Goal: Information Seeking & Learning: Learn about a topic

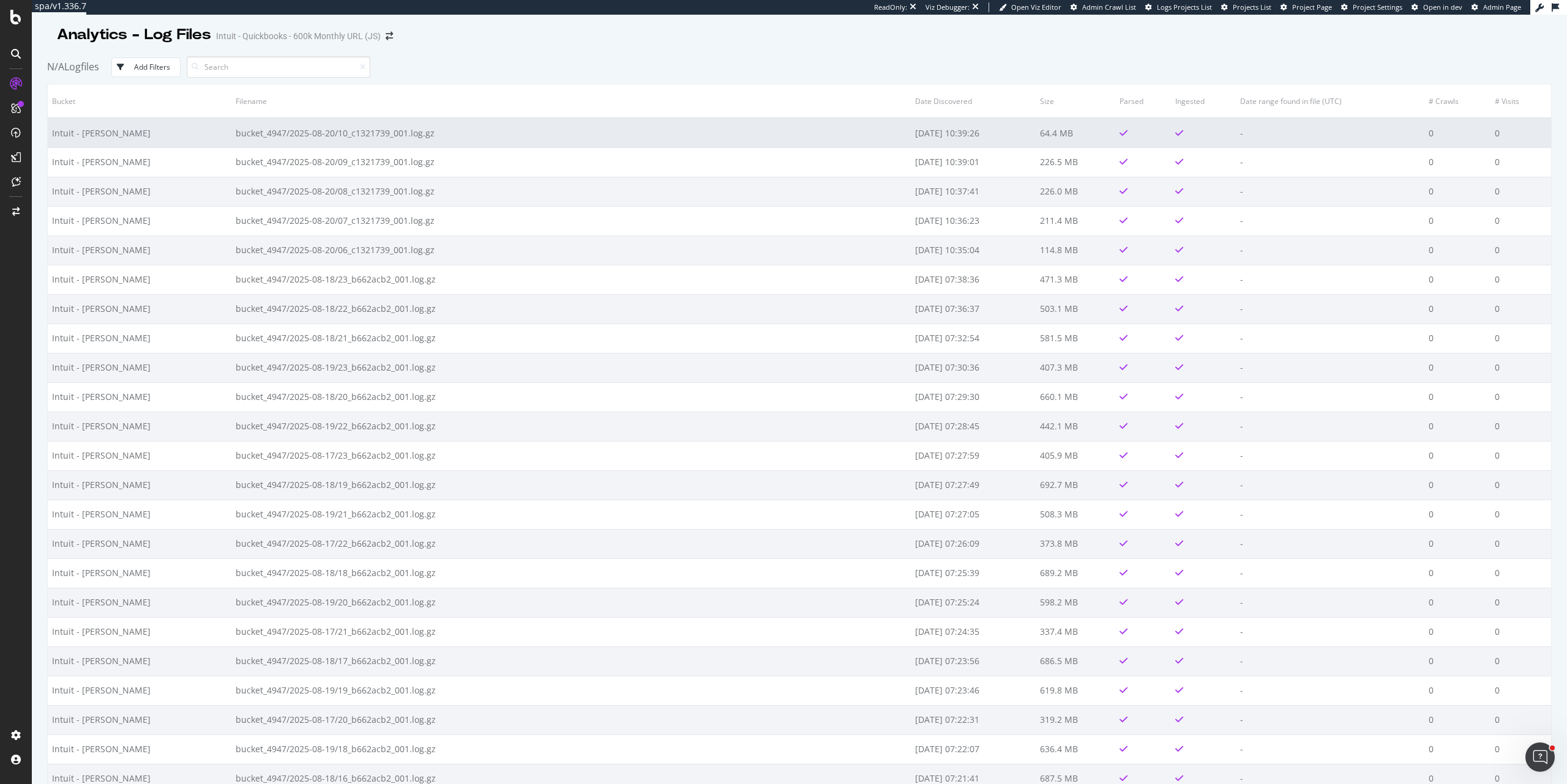
click at [383, 129] on td "bucket_4947/2025-08-20/10_c1321739_001.log.gz" at bounding box center [571, 132] width 680 height 29
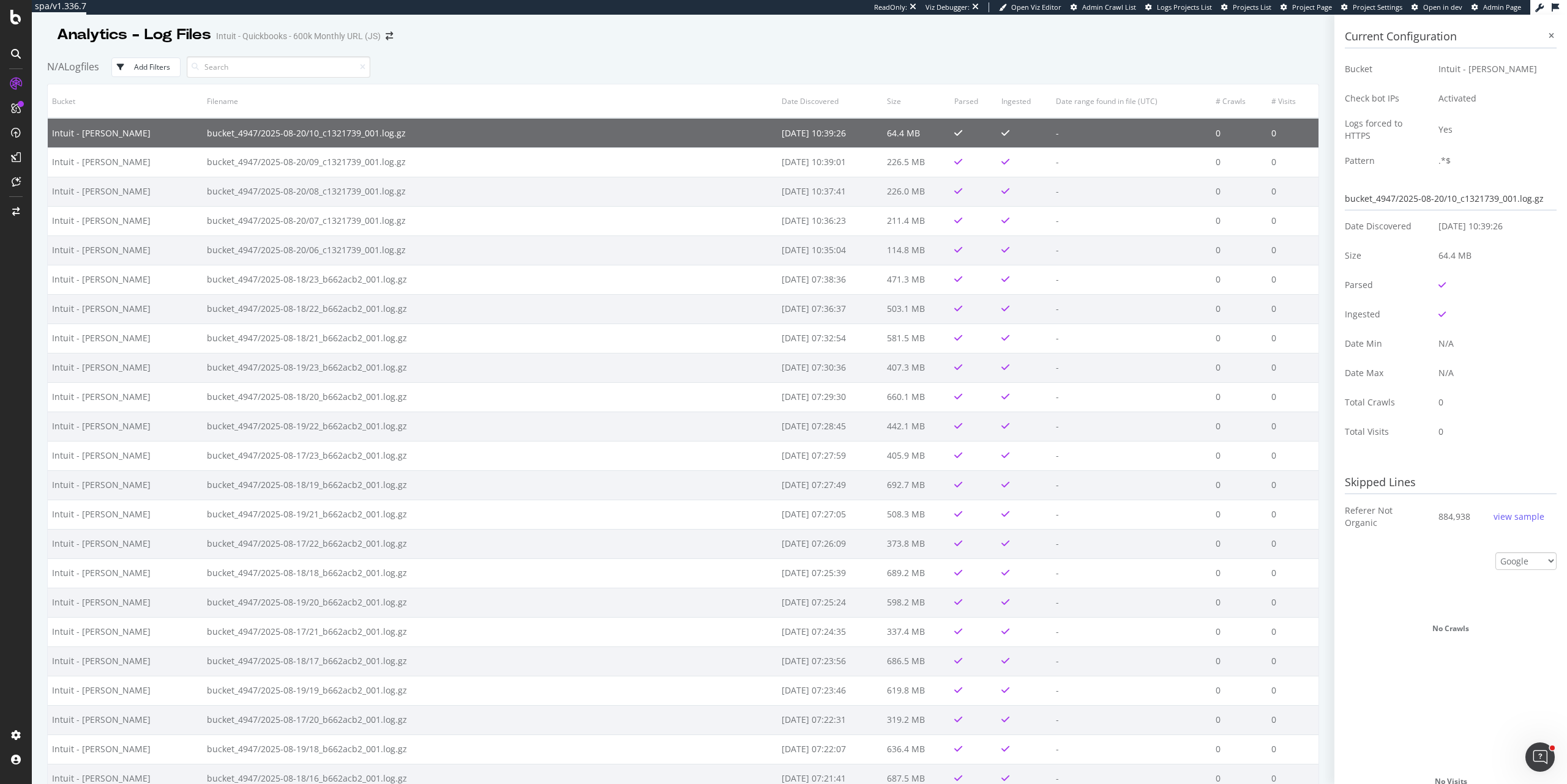
click at [1514, 519] on div "view sample" at bounding box center [1518, 517] width 51 height 12
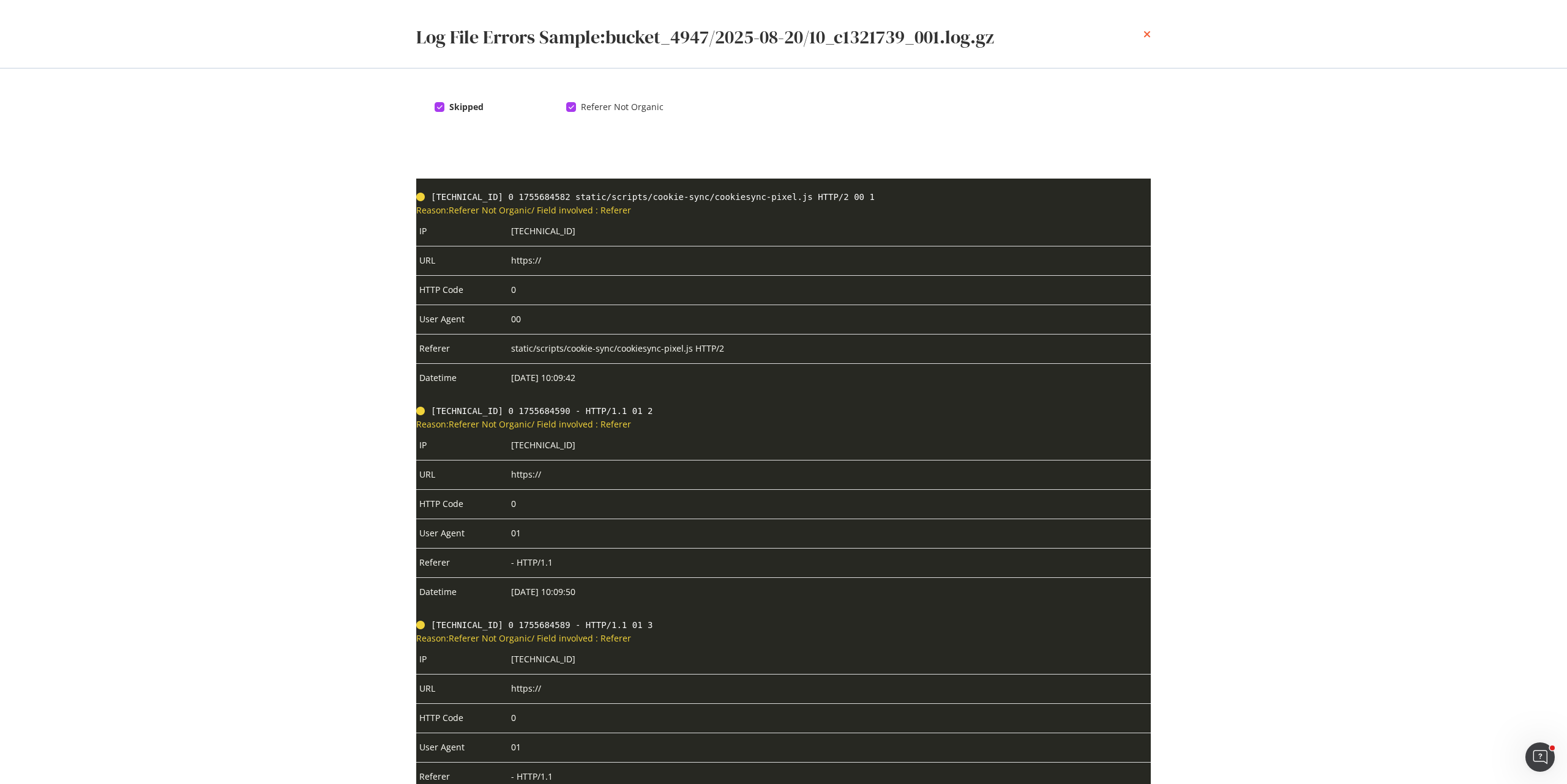
click at [1146, 35] on icon "times" at bounding box center [1147, 34] width 8 height 9
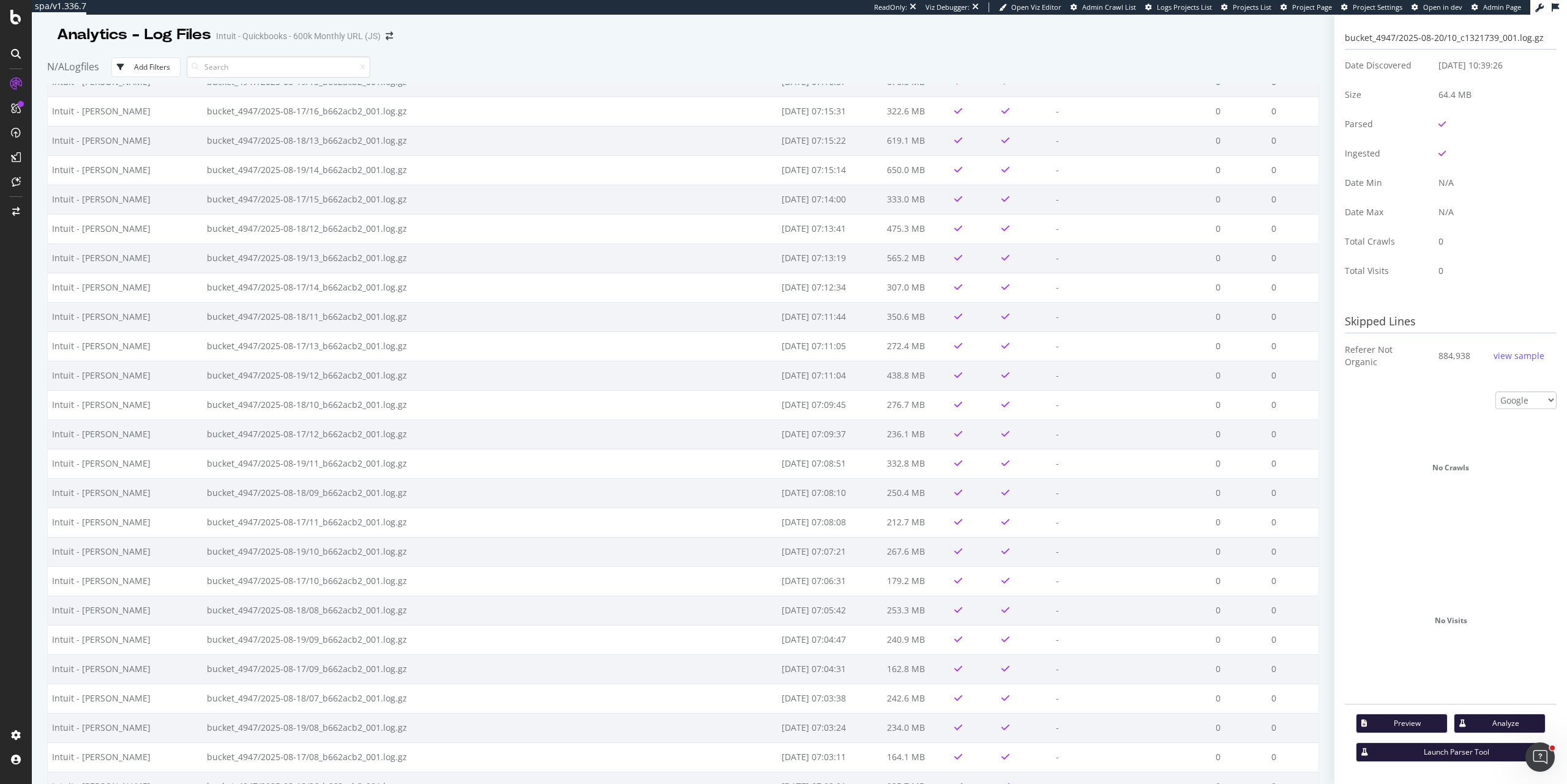
scroll to position [2367, 0]
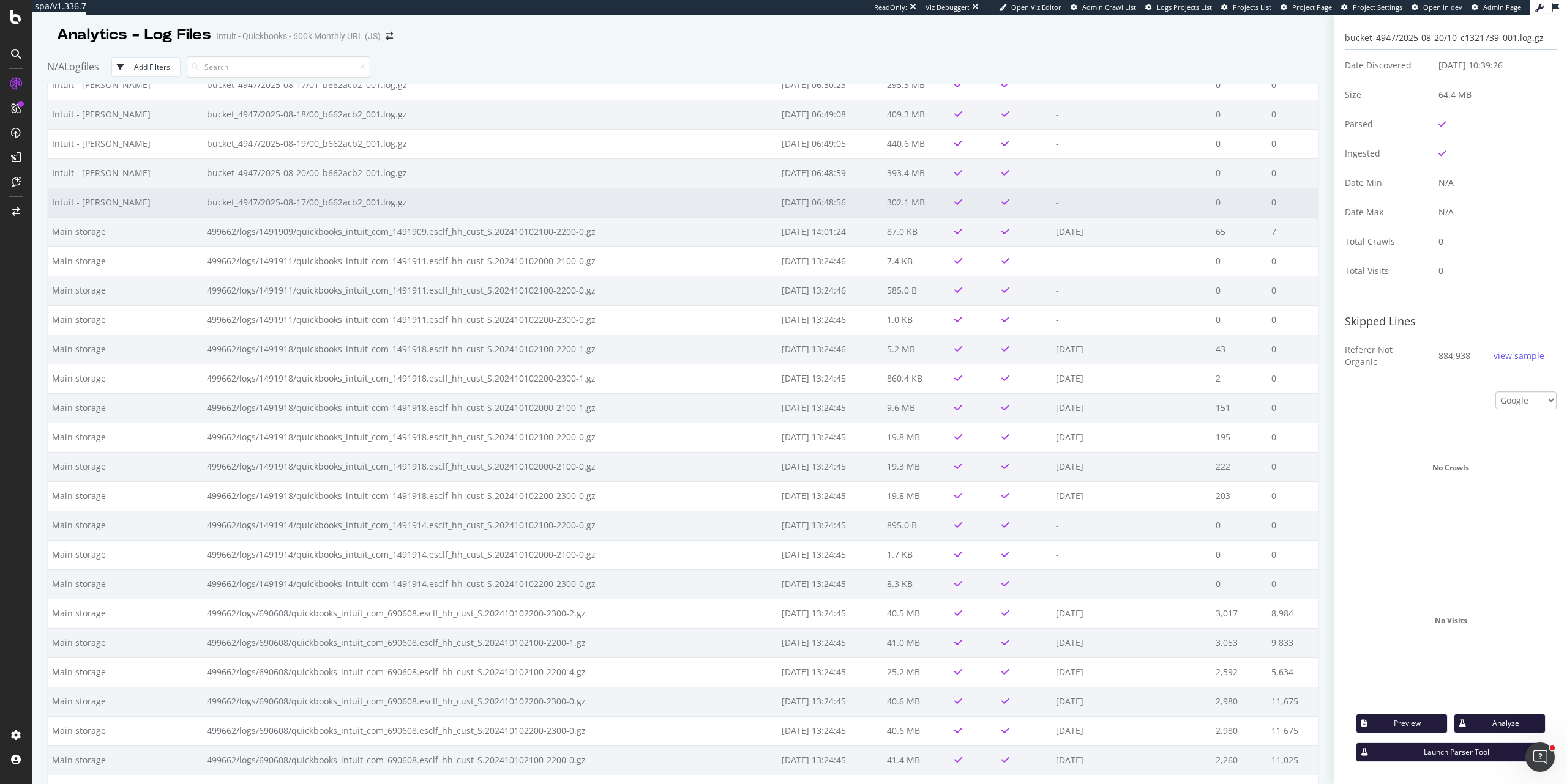
click at [363, 207] on td "bucket_4947/2025-08-17/00_b662acb2_001.log.gz" at bounding box center [490, 202] width 574 height 29
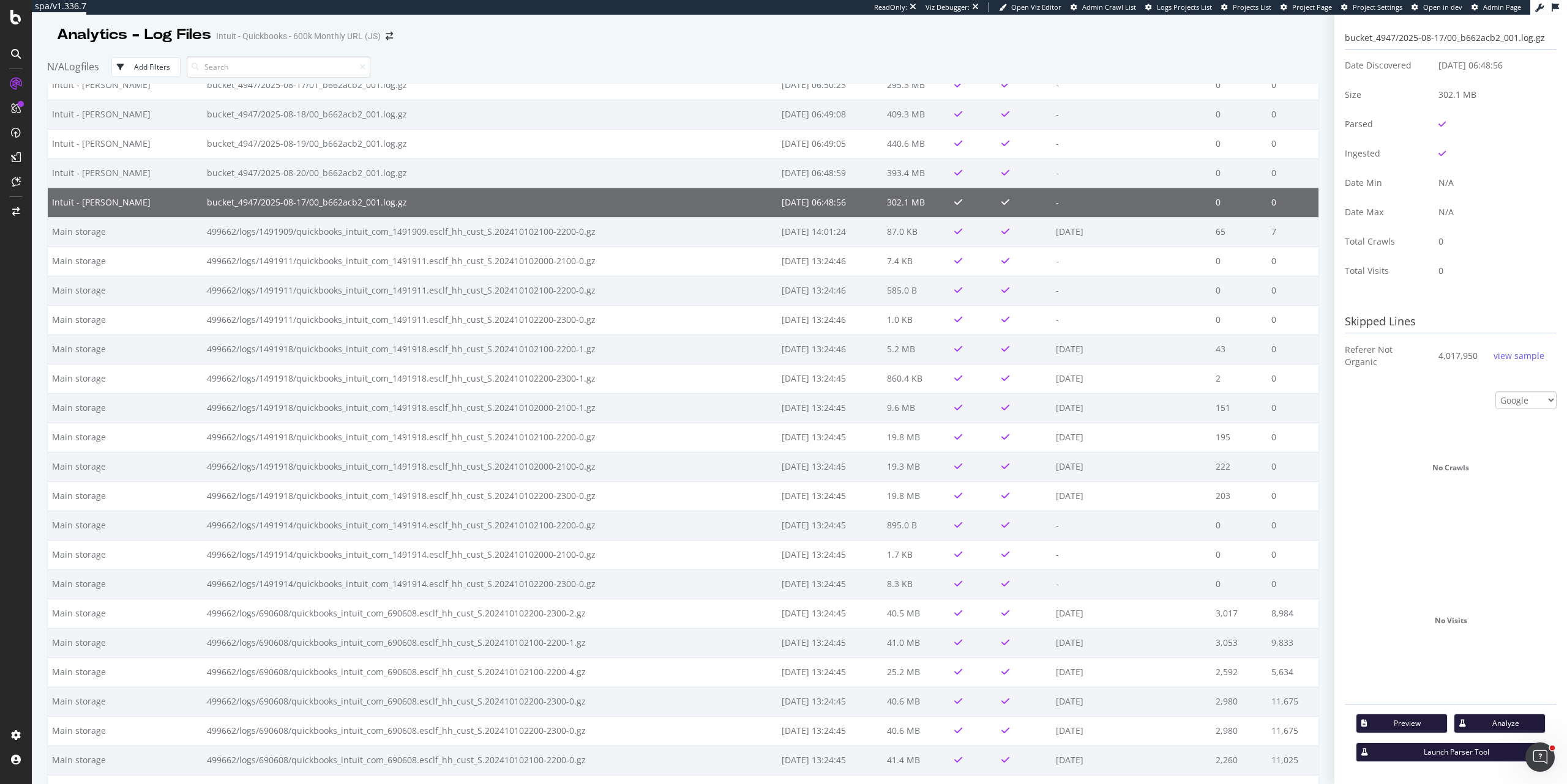
click at [1509, 358] on div "view sample" at bounding box center [1518, 355] width 51 height 12
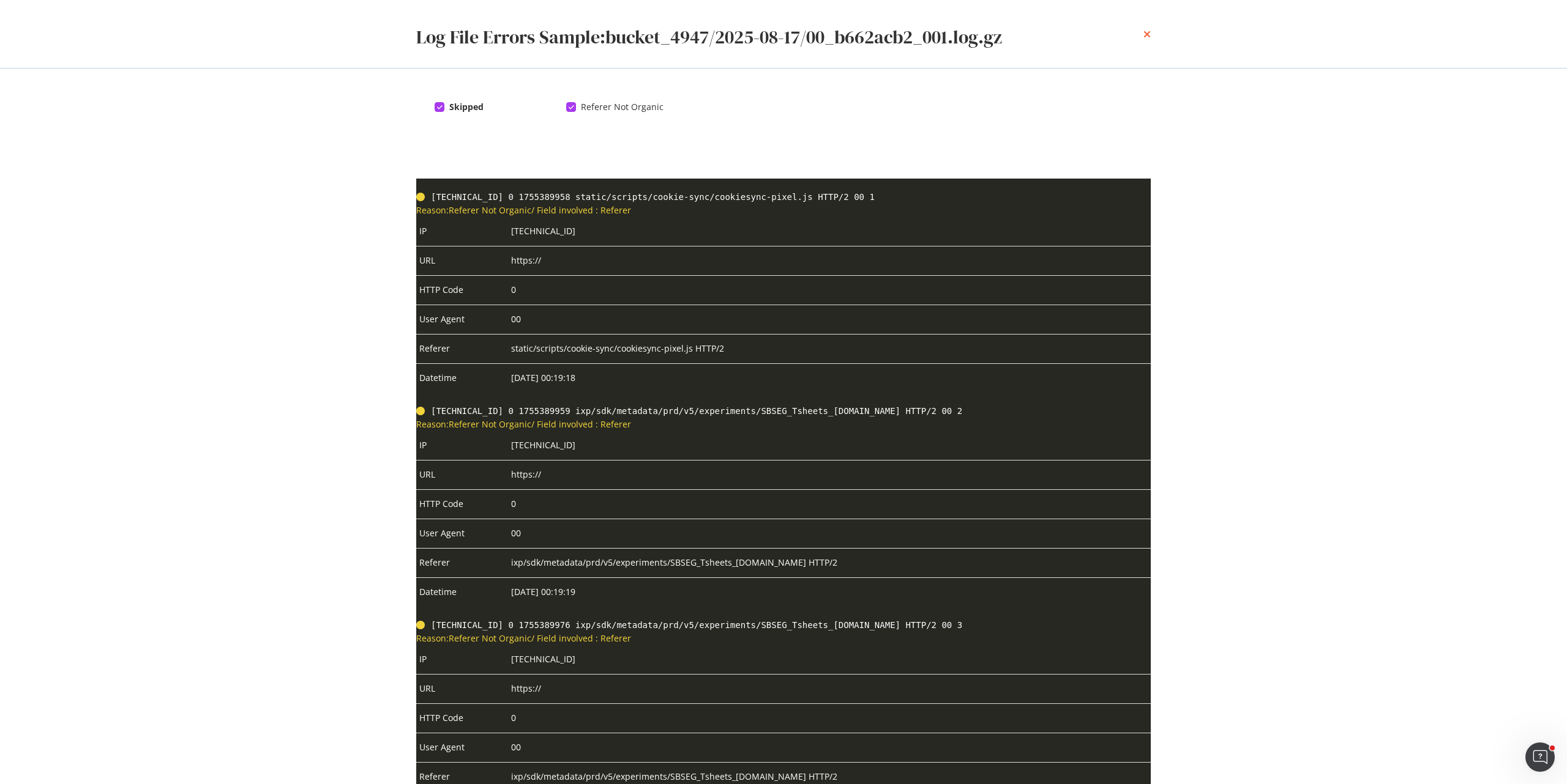
click at [1149, 34] on icon "times" at bounding box center [1147, 34] width 8 height 9
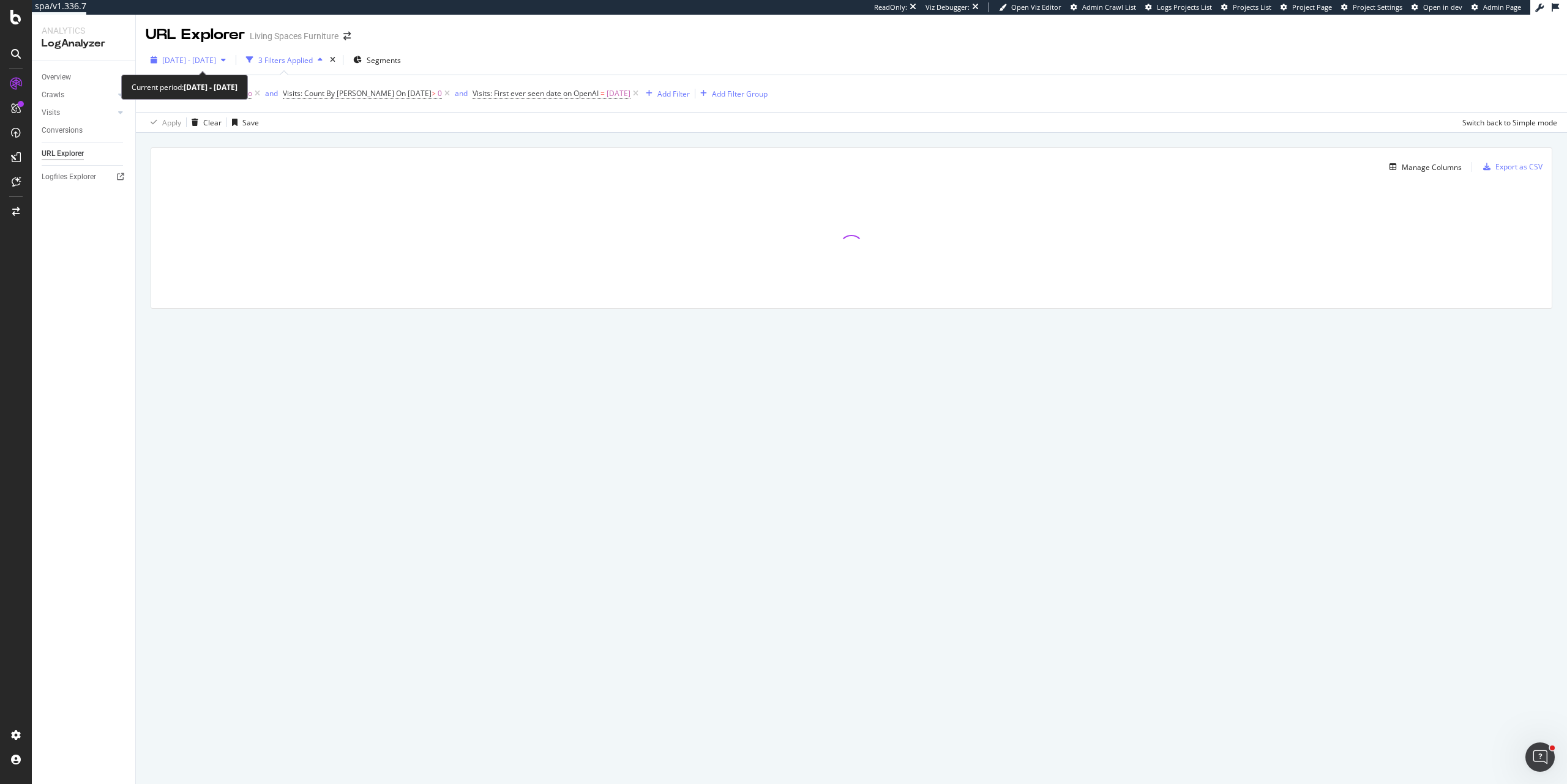
click at [194, 61] on span "[DATE] - [DATE]" at bounding box center [189, 60] width 53 height 10
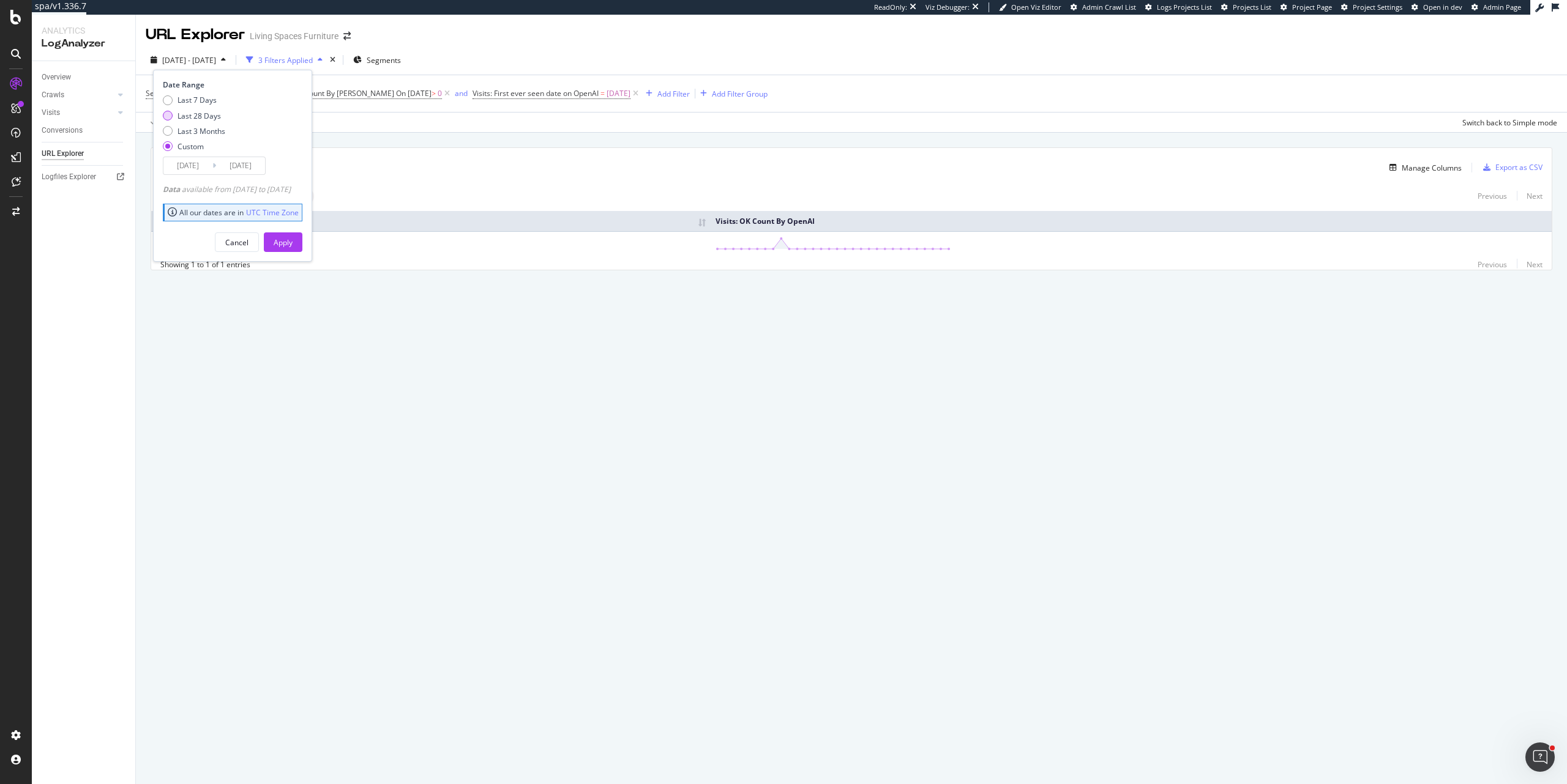
click at [203, 119] on div "Last 28 Days" at bounding box center [199, 115] width 43 height 10
type input "[DATE]"
click at [293, 244] on div "Apply" at bounding box center [283, 242] width 19 height 10
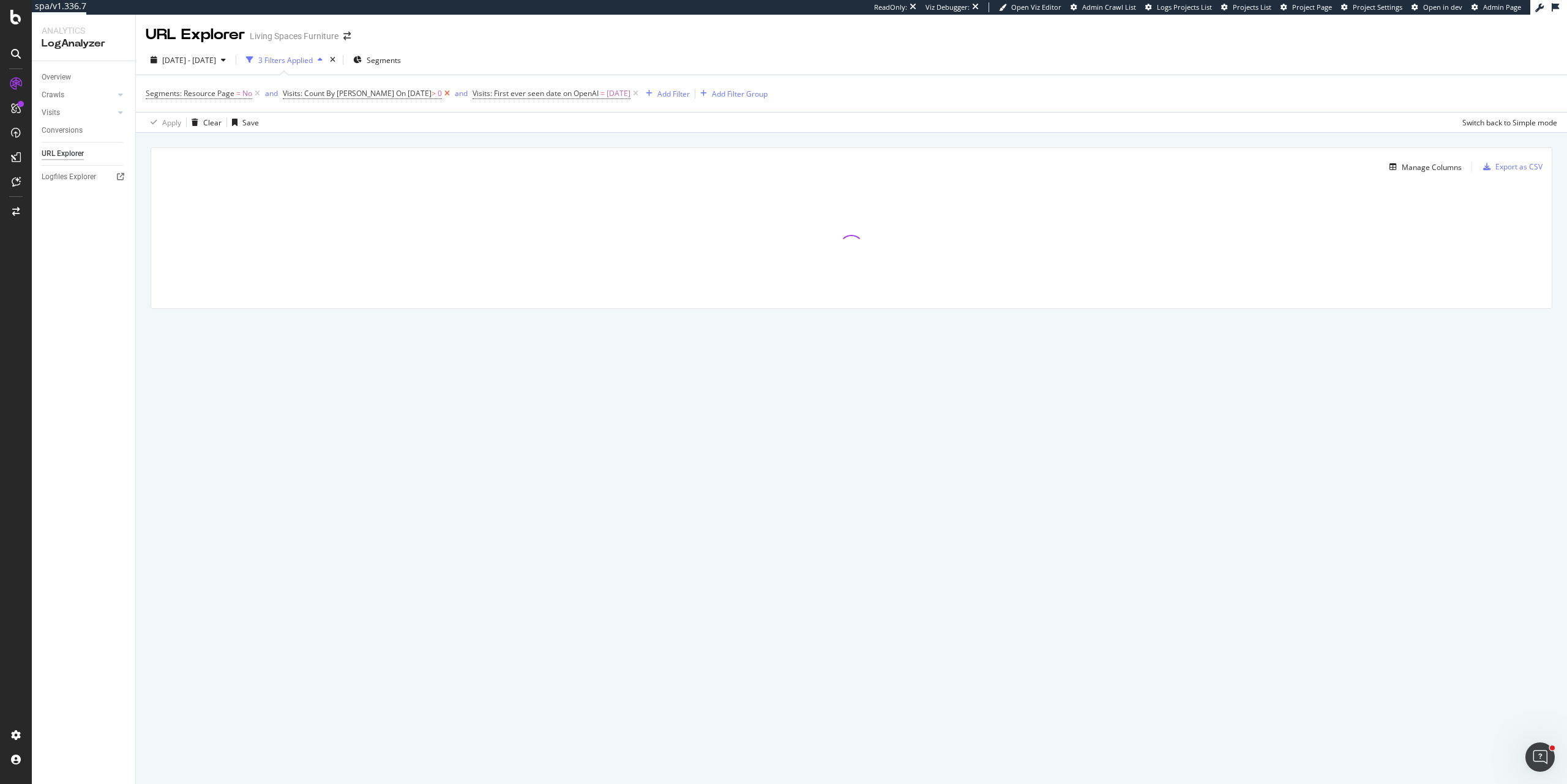
click at [442, 96] on icon at bounding box center [447, 93] width 10 height 12
click at [451, 92] on icon at bounding box center [446, 93] width 10 height 12
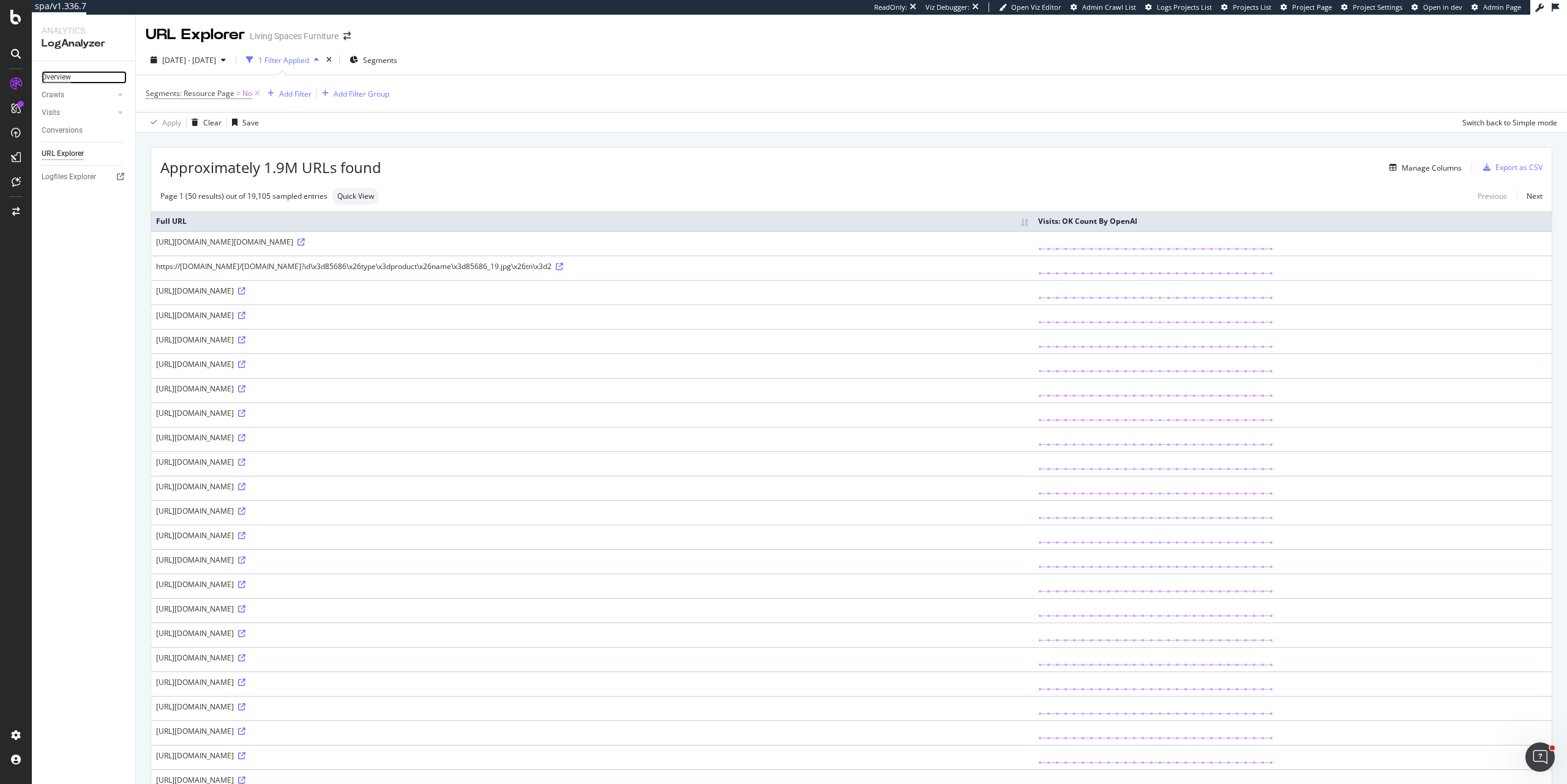
click at [68, 77] on div "Overview" at bounding box center [55, 78] width 29 height 13
